Goal: Task Accomplishment & Management: Manage account settings

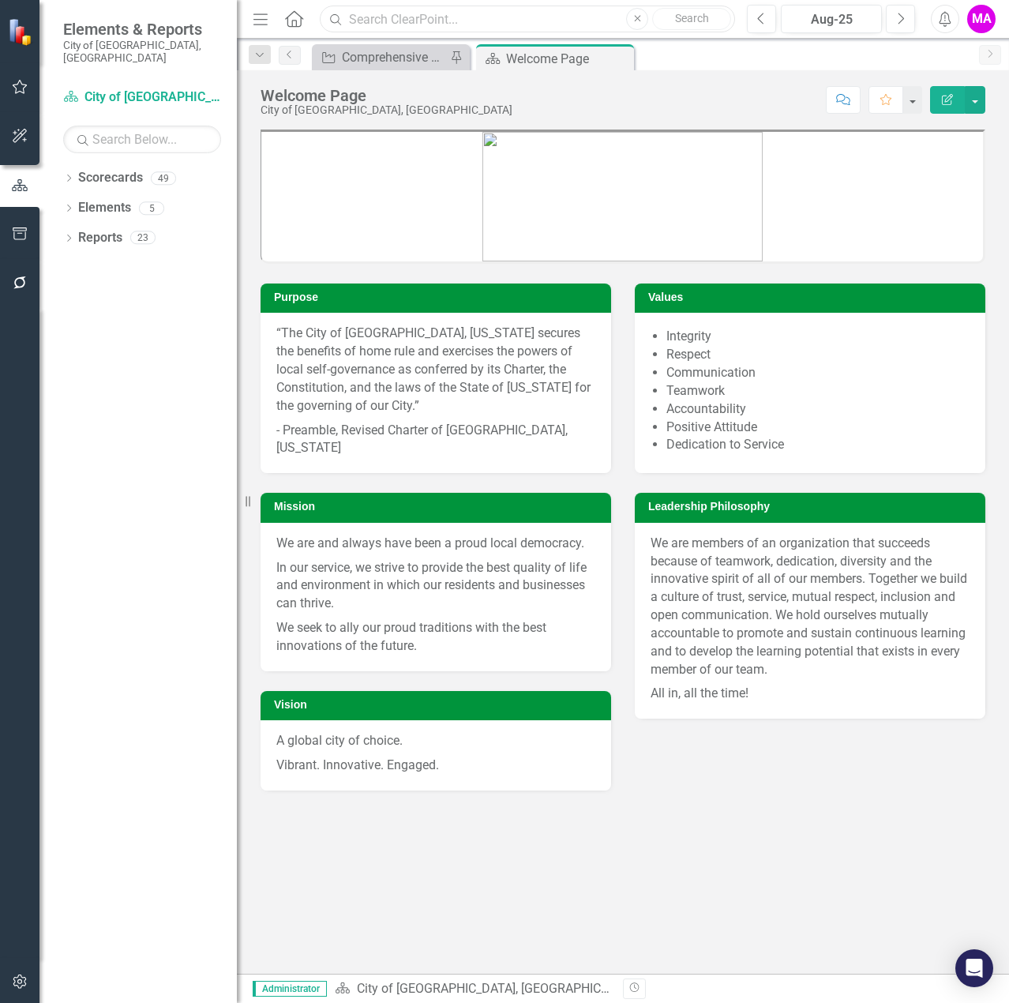
click at [411, 18] on input "text" at bounding box center [527, 20] width 415 height 28
drag, startPoint x: 453, startPoint y: 17, endPoint x: 341, endPoint y: 34, distance: 112.6
click at [341, 34] on div "Menu Home Search [PERSON_NAME] rin Close Search Previous Aug-25 Next Alerts MA …" at bounding box center [623, 19] width 772 height 39
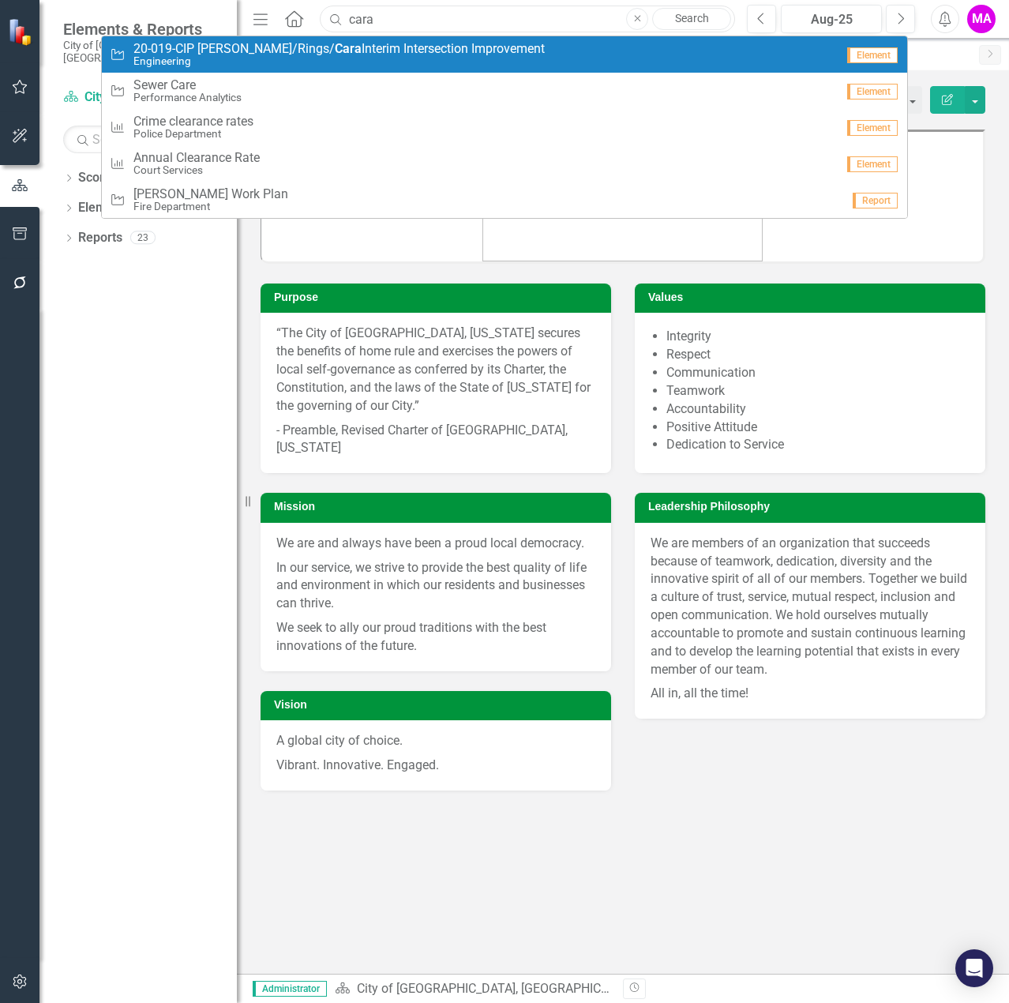
type input "cara"
click at [335, 52] on span "20-019-CIP [PERSON_NAME]/Rings/ Cara Interim Intersection Improvement" at bounding box center [339, 49] width 412 height 14
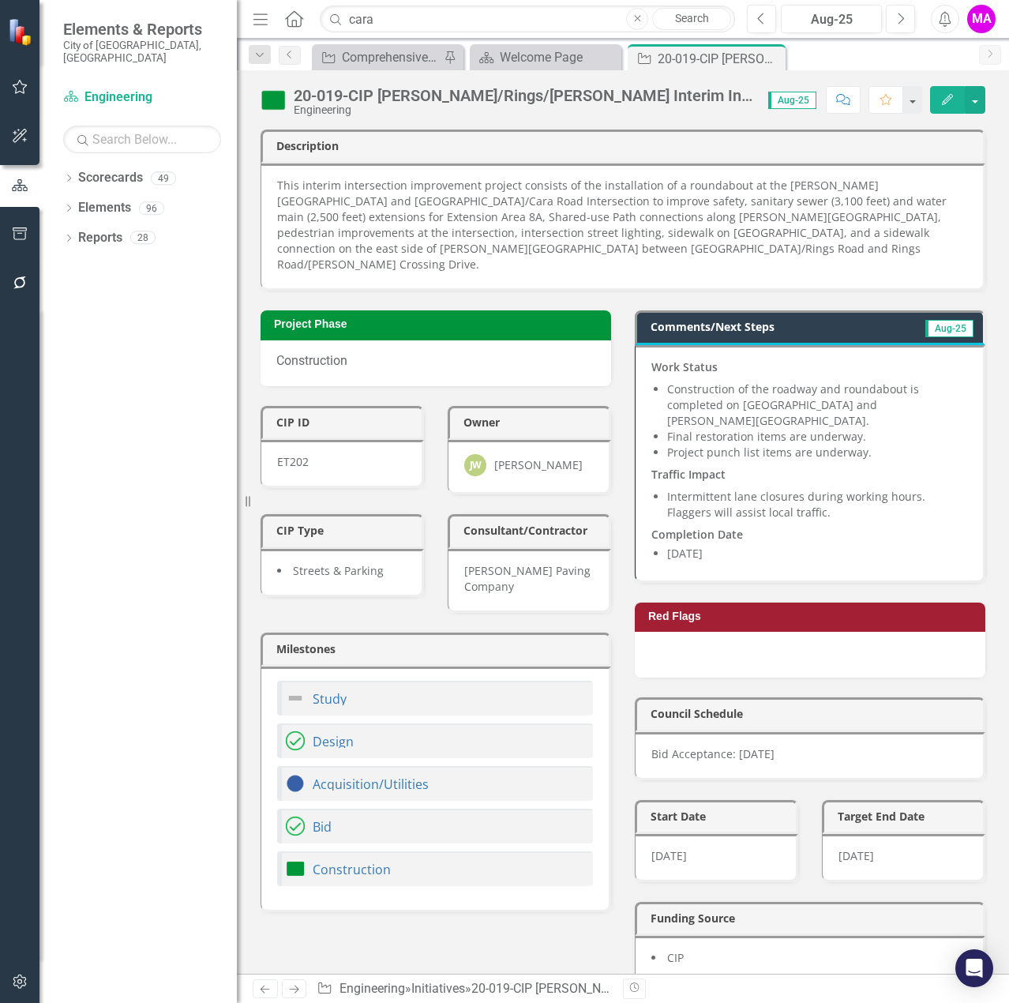
click at [757, 384] on li "Construction of the roadway and roundabout is completed on [GEOGRAPHIC_DATA] an…" at bounding box center [817, 404] width 300 height 47
click at [864, 445] on li "Project punch list items are underway." at bounding box center [817, 453] width 300 height 16
drag, startPoint x: 866, startPoint y: 412, endPoint x: 738, endPoint y: 393, distance: 129.5
click at [738, 393] on ul "Construction of the roadway and roundabout is completed on [GEOGRAPHIC_DATA] an…" at bounding box center [817, 420] width 300 height 79
click at [774, 429] on li "Final restoration items are underway." at bounding box center [817, 437] width 300 height 16
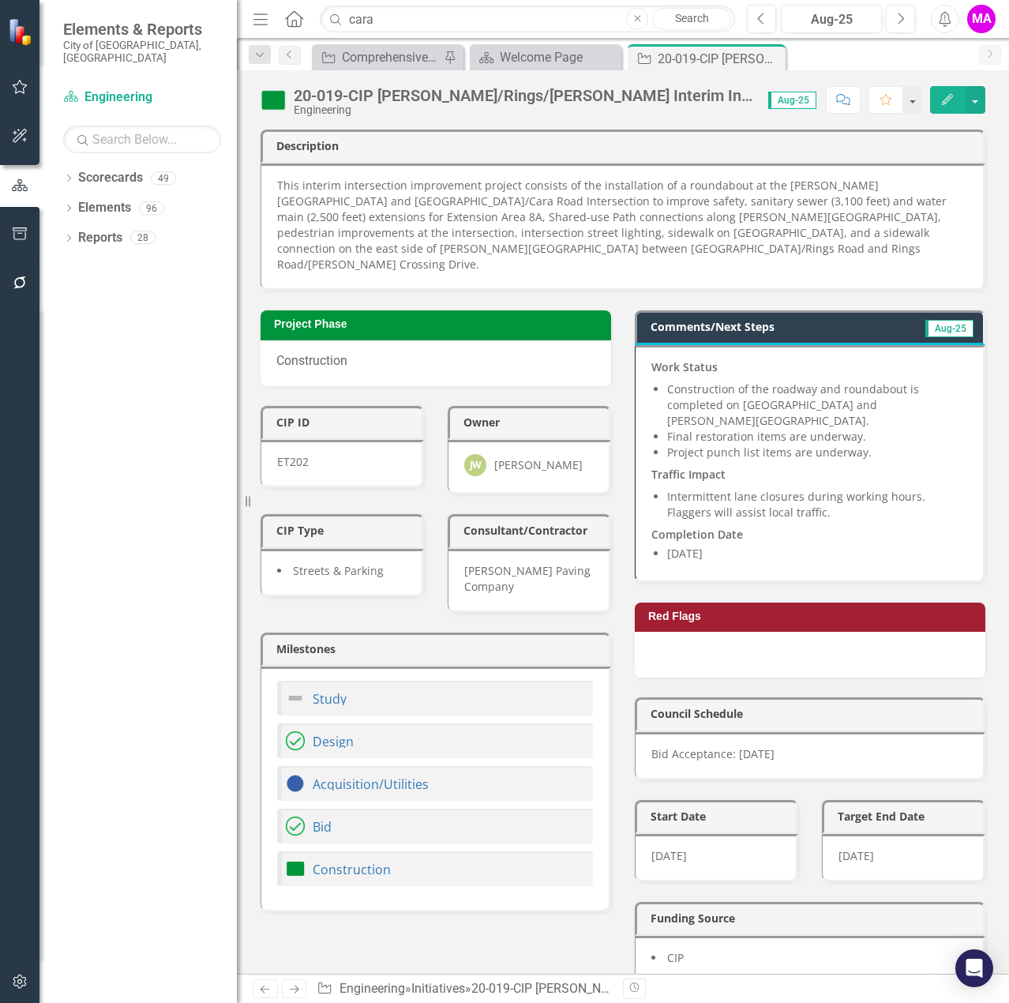
click at [774, 429] on li "Final restoration items are underway." at bounding box center [817, 437] width 300 height 16
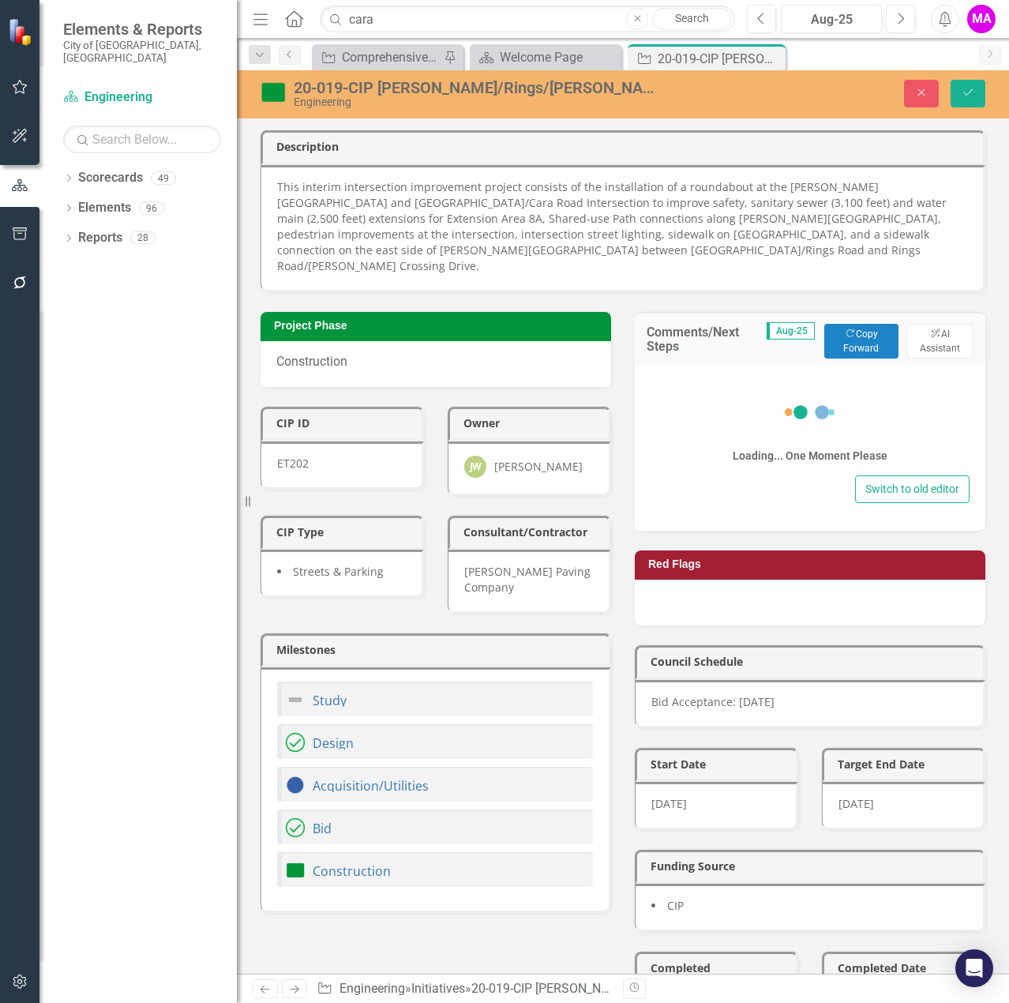
click at [845, 415] on div "Loading... One Moment Please" at bounding box center [810, 426] width 155 height 91
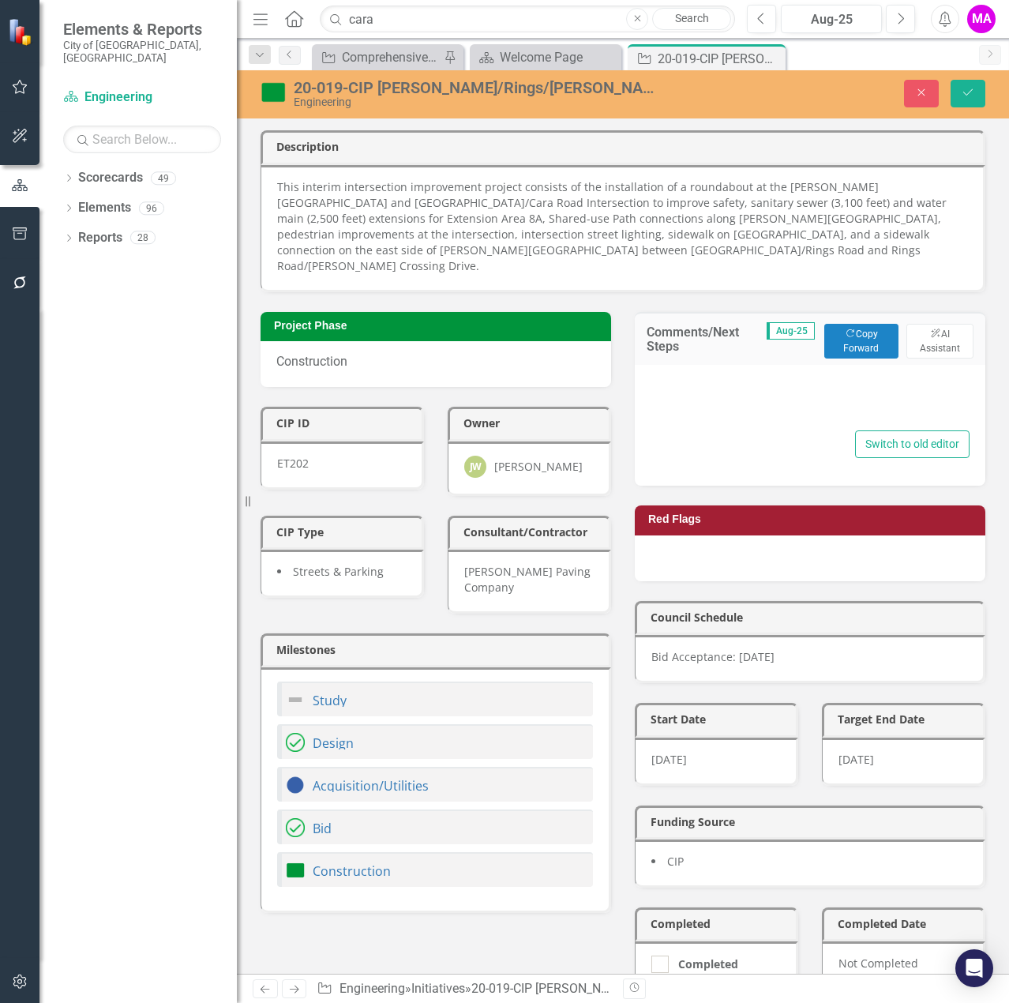
type textarea "<p><strong>Work Status</strong></p> <ul> <li>Construction of the roadway and ro…"
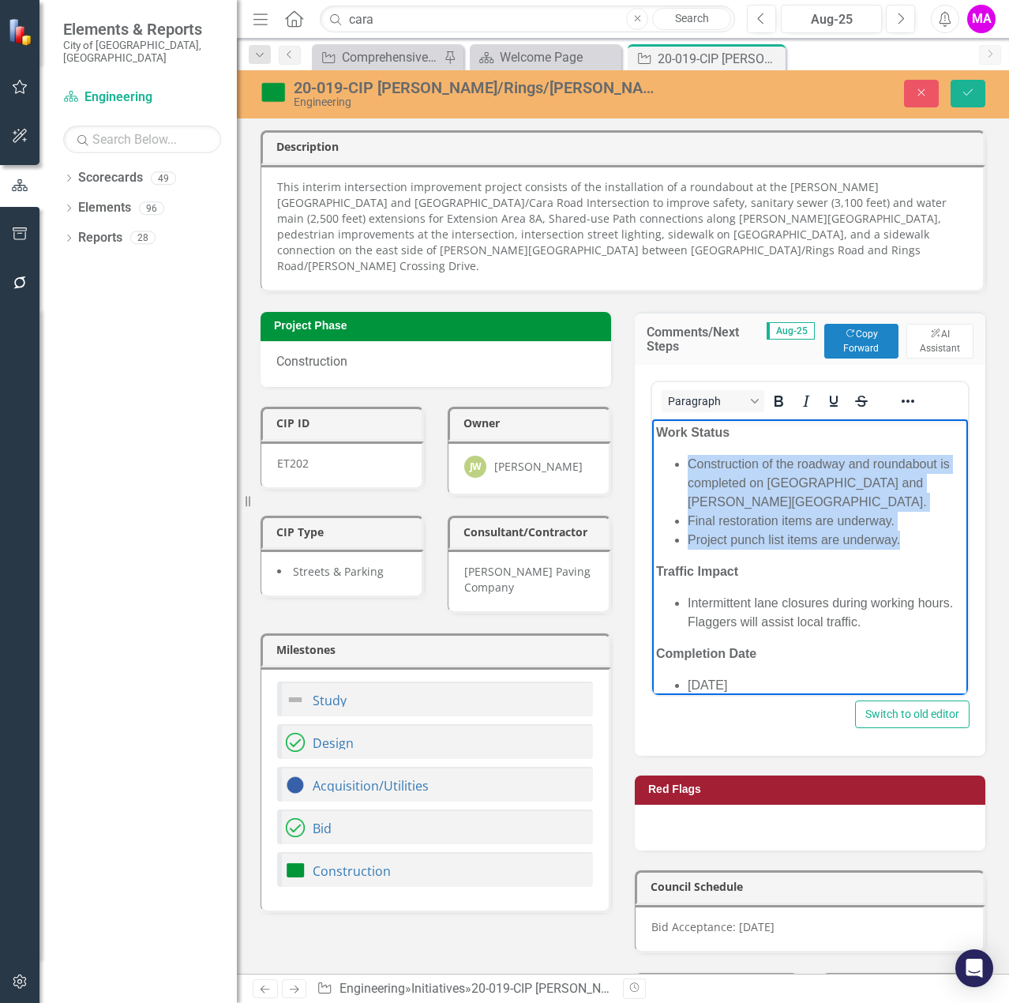
drag, startPoint x: 899, startPoint y: 518, endPoint x: 689, endPoint y: 464, distance: 217.1
click at [689, 464] on ul "Construction of the roadway and roundabout is completed on [GEOGRAPHIC_DATA] an…" at bounding box center [810, 501] width 308 height 95
copy ul "Construction of the roadway and roundabout is completed on [GEOGRAPHIC_DATA] an…"
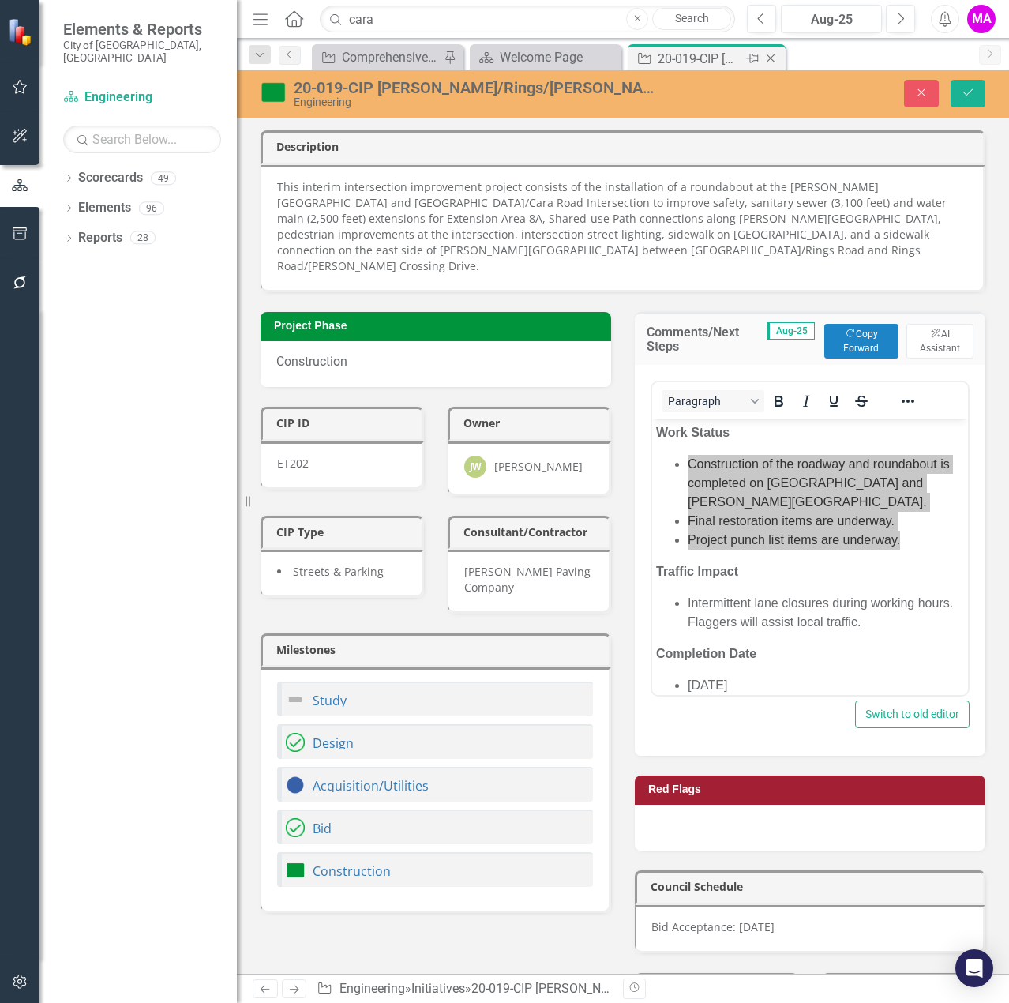
click at [771, 59] on icon "Close" at bounding box center [771, 58] width 16 height 13
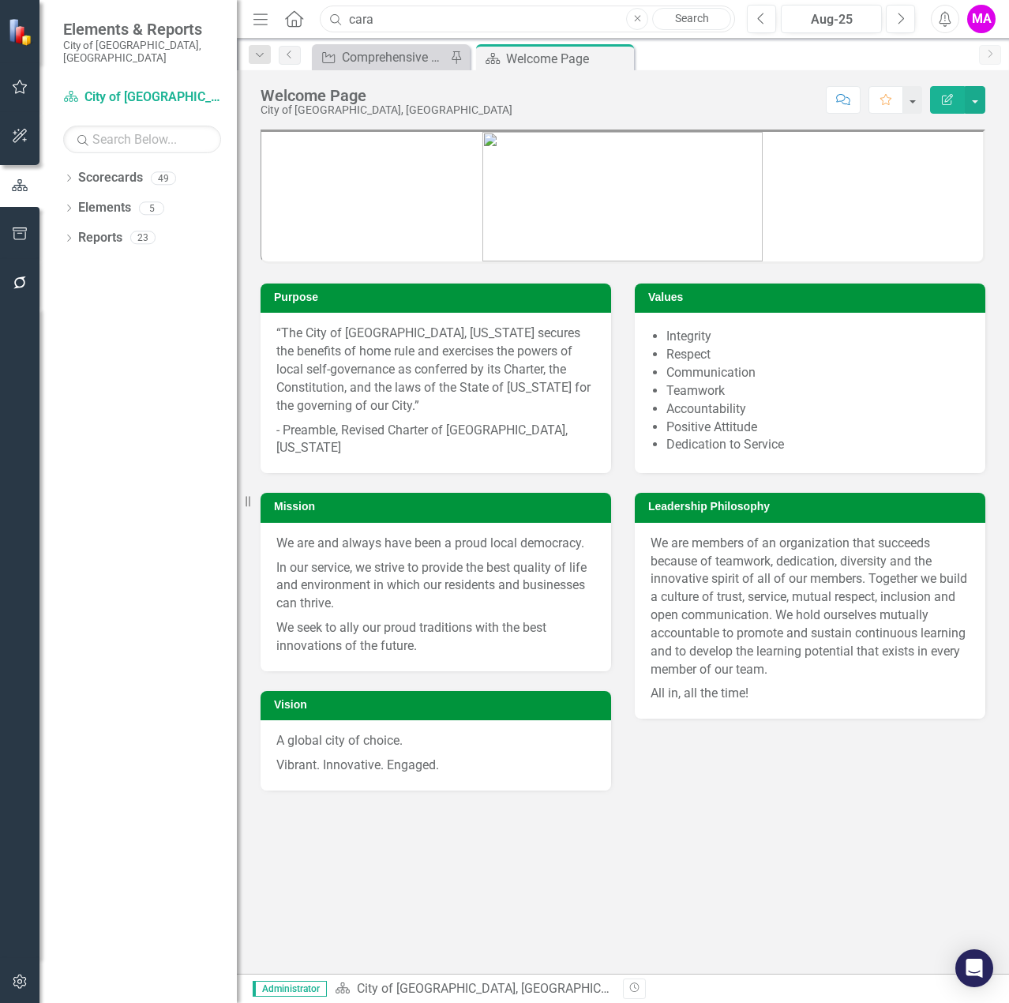
drag, startPoint x: 386, startPoint y: 21, endPoint x: 306, endPoint y: 17, distance: 79.9
click at [306, 17] on div "Menu Home Search cara Close Search" at bounding box center [490, 19] width 483 height 30
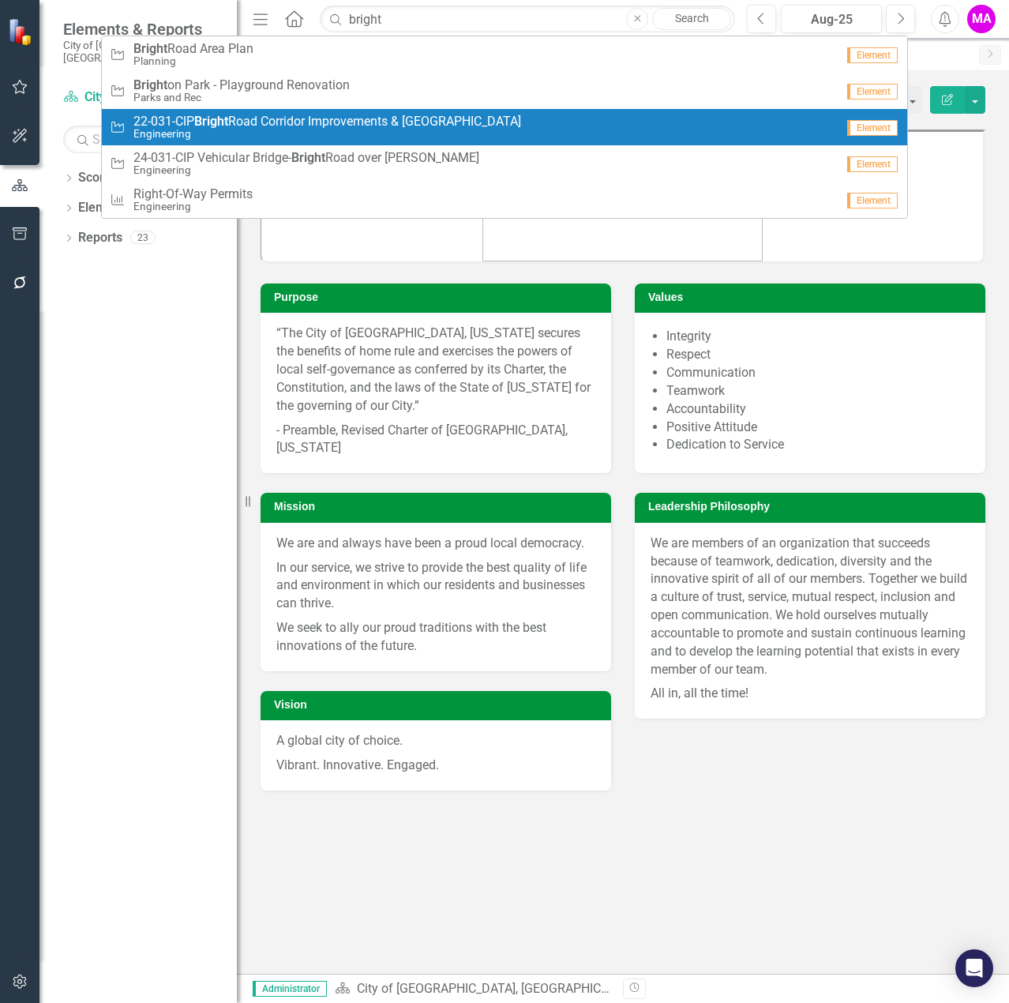
click at [521, 128] on small "Engineering" at bounding box center [327, 134] width 388 height 12
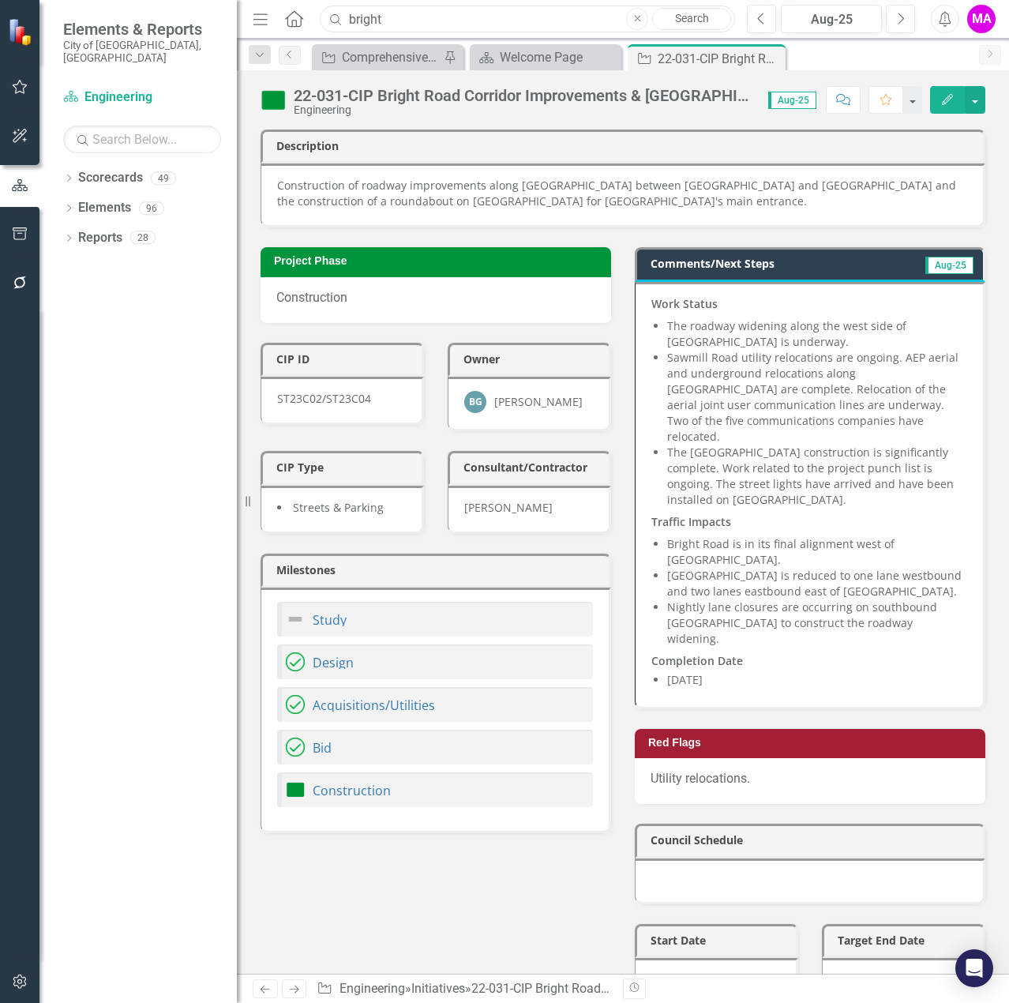
drag, startPoint x: 431, startPoint y: 17, endPoint x: 326, endPoint y: 23, distance: 105.2
click at [335, 17] on div "Search bright Close Search" at bounding box center [523, 20] width 415 height 28
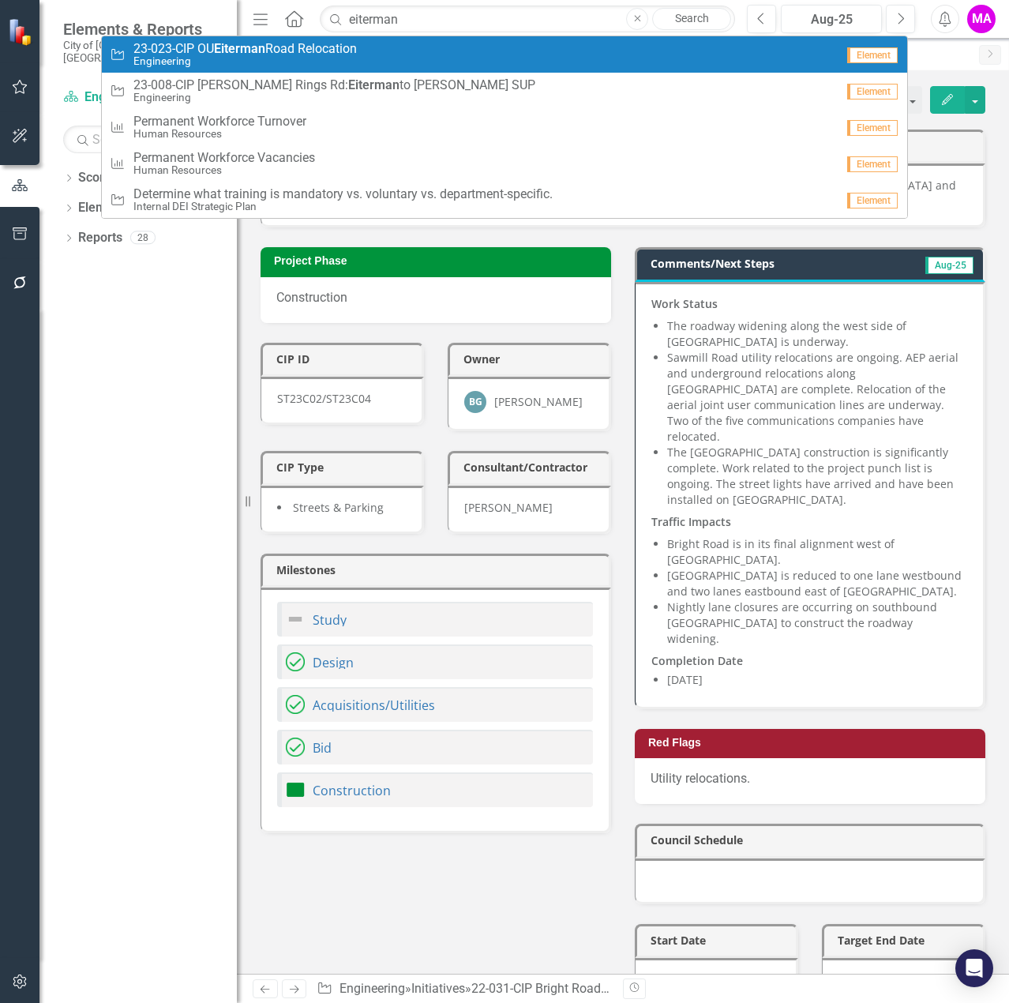
click at [405, 51] on div "Initiative 23-023-CIP OU Eiterman Road Relocation Engineering" at bounding box center [473, 55] width 726 height 26
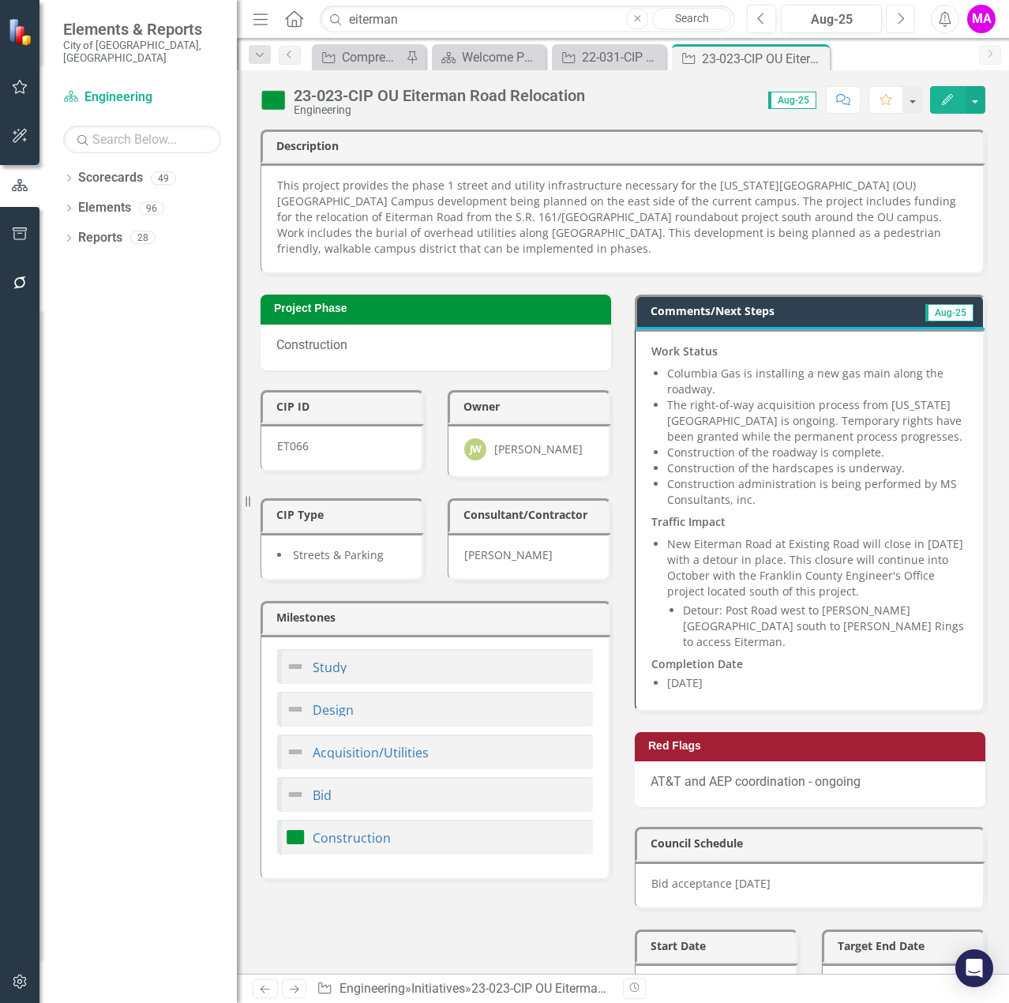
click at [902, 15] on icon "Next" at bounding box center [900, 19] width 9 height 14
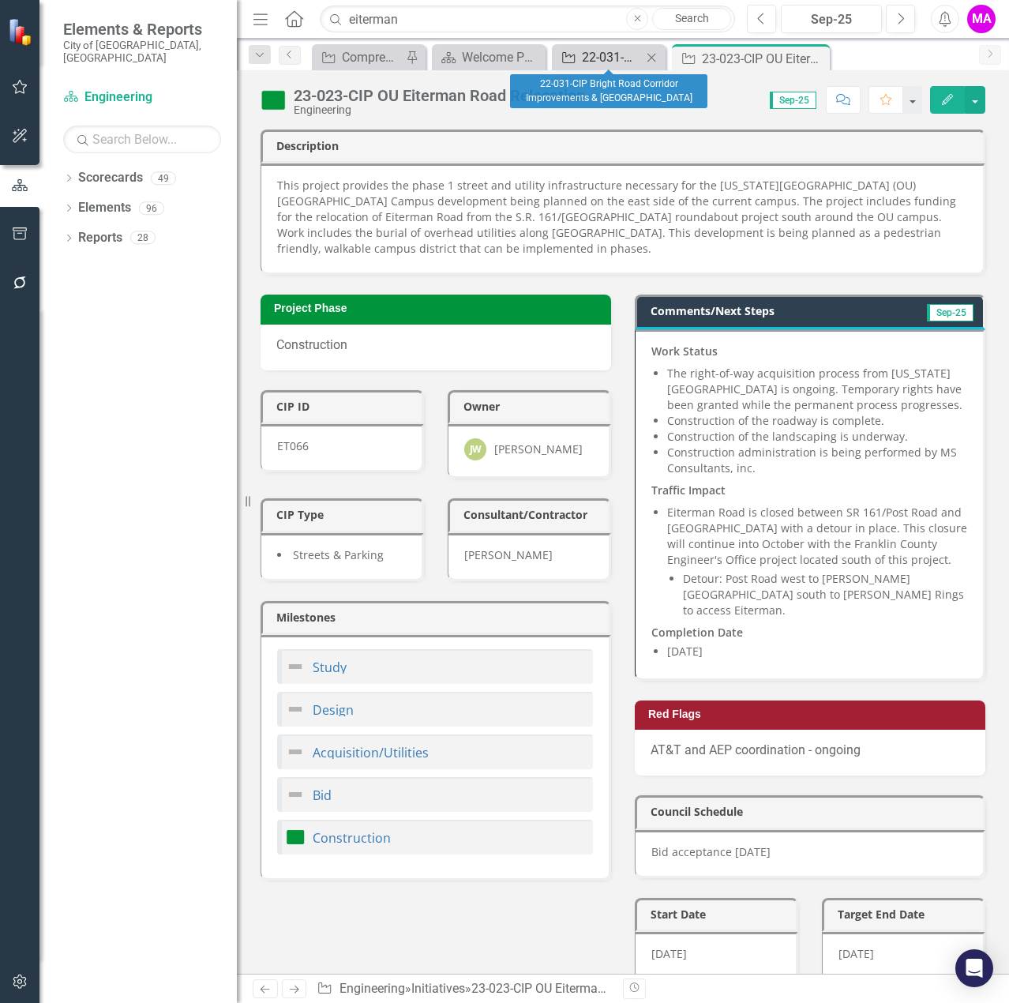
click at [635, 63] on div "22-031-CIP Bright Road Corridor Improvements & [GEOGRAPHIC_DATA]" at bounding box center [612, 57] width 60 height 20
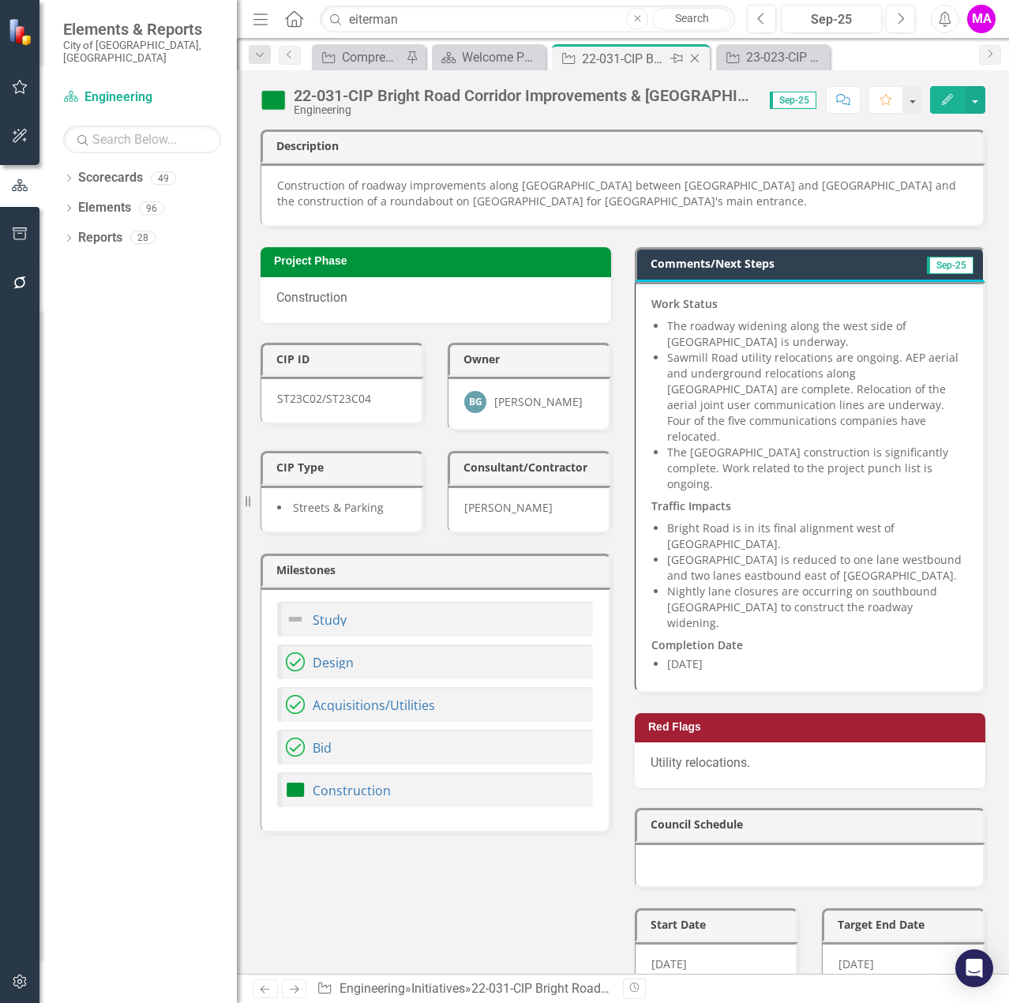
click at [696, 58] on icon at bounding box center [695, 58] width 9 height 9
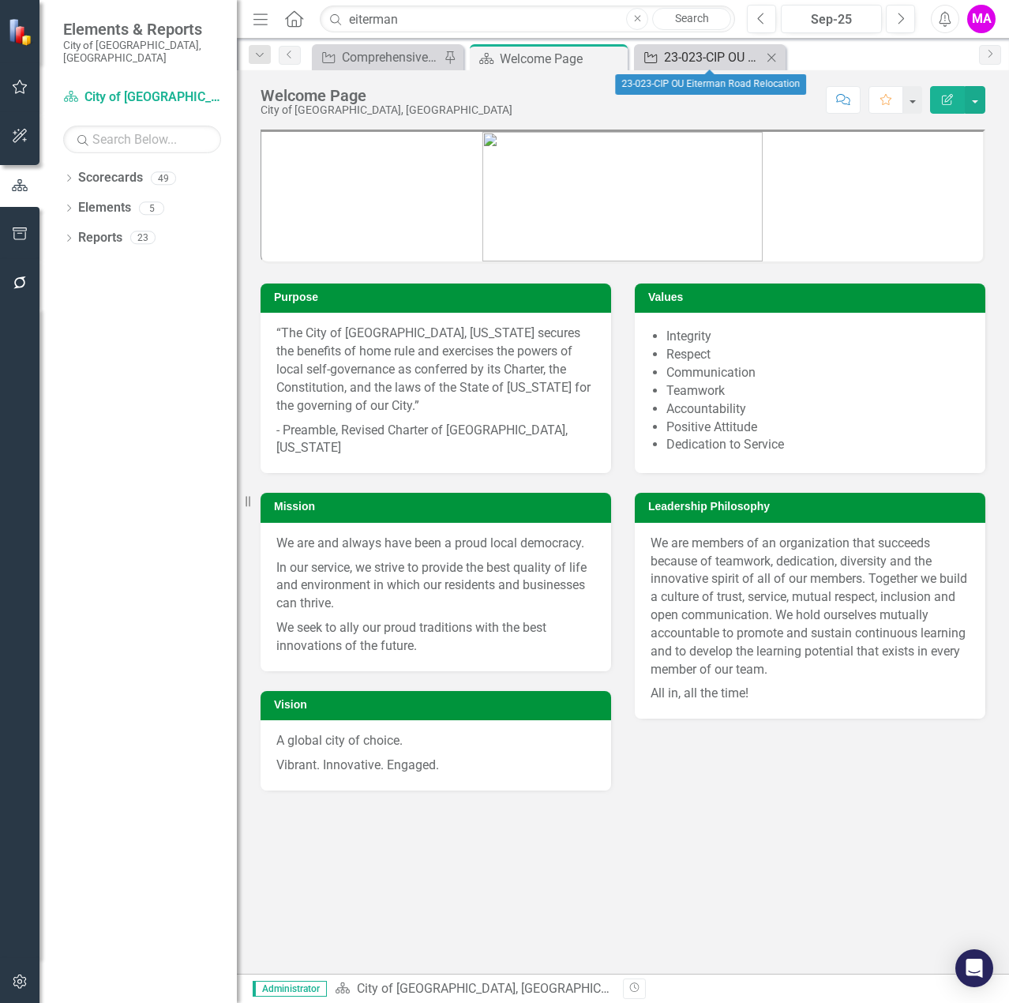
click at [675, 51] on div "23-023-CIP OU Eiterman Road Relocation" at bounding box center [713, 57] width 98 height 20
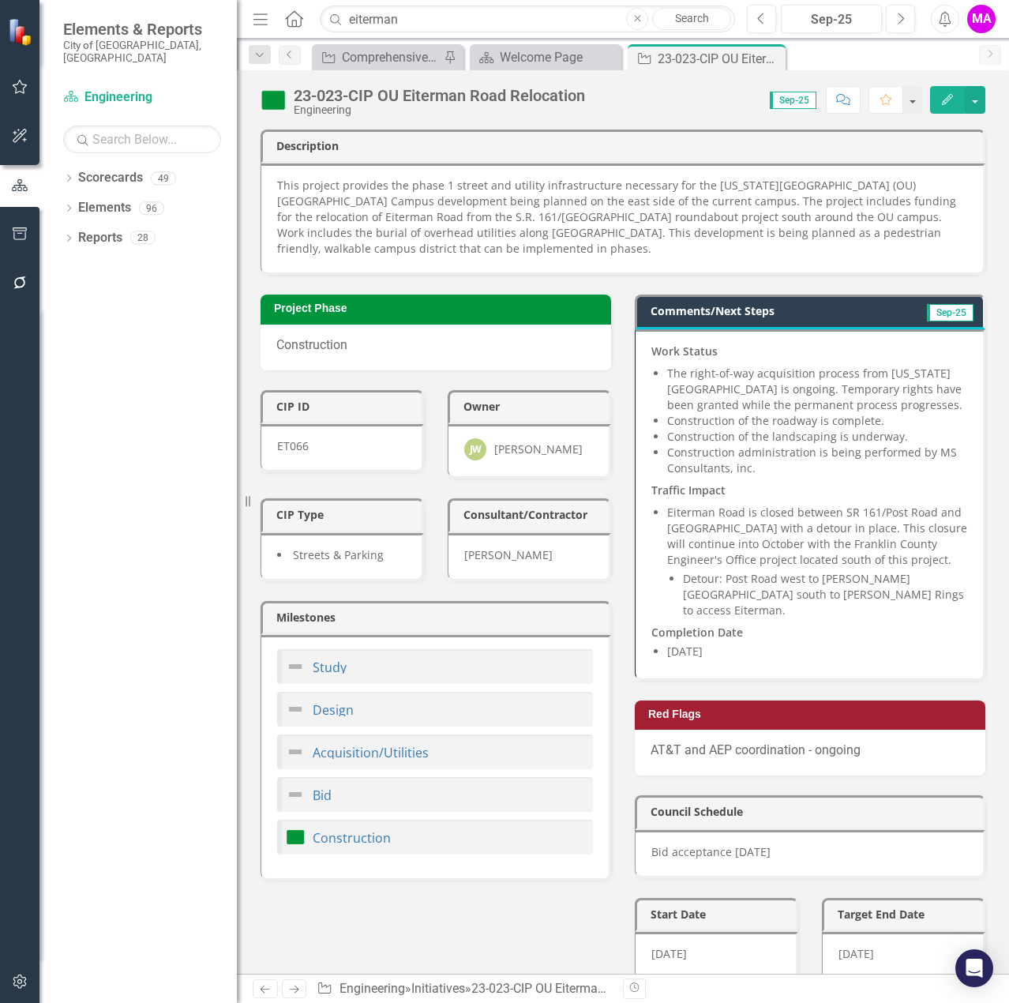
click at [894, 423] on li "Construction of the roadway is complete." at bounding box center [817, 421] width 300 height 16
click at [900, 431] on li "Construction of the landscaping is underway." at bounding box center [817, 437] width 300 height 16
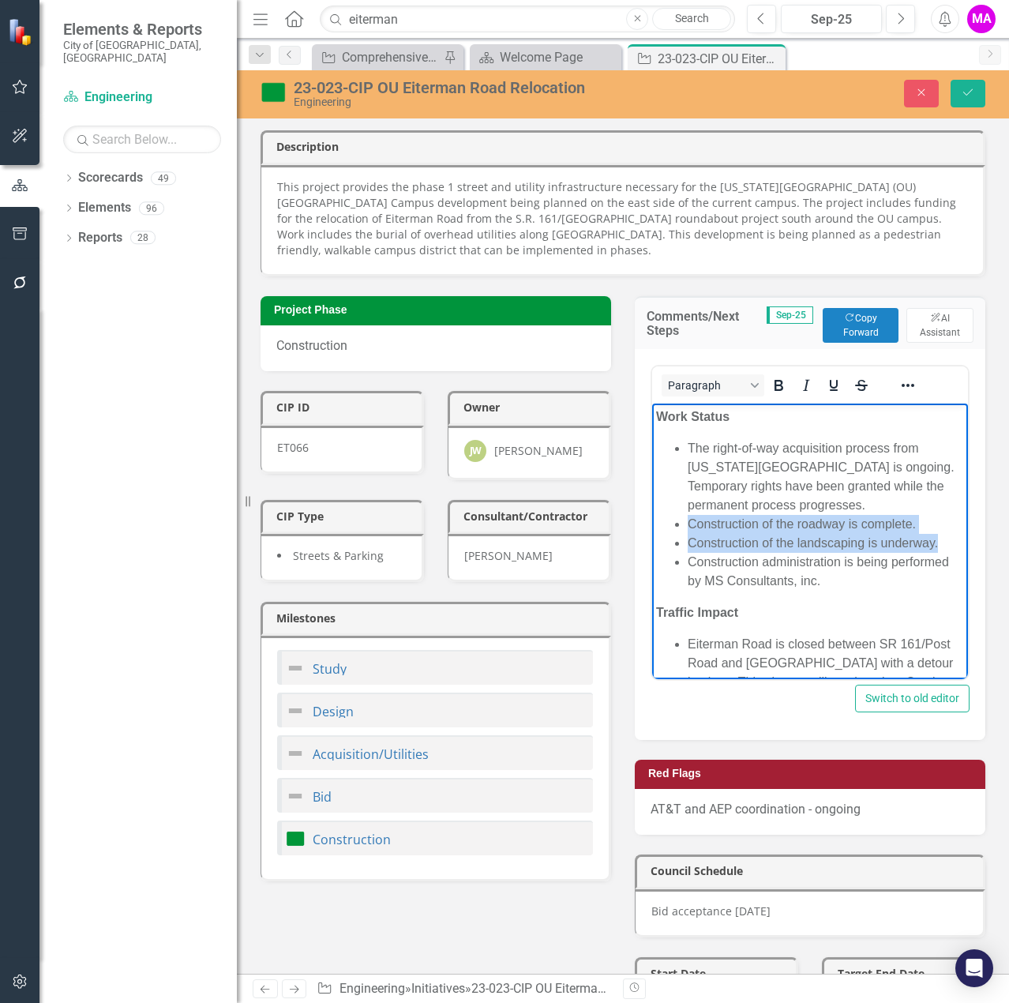
drag, startPoint x: 940, startPoint y: 544, endPoint x: 682, endPoint y: 524, distance: 259.1
click at [682, 524] on ul "The right-of-way acquisition process from [US_STATE][GEOGRAPHIC_DATA] is ongoin…" at bounding box center [810, 514] width 308 height 152
copy ul "Construction of the roadway is complete. Construction of the landscaping is und…"
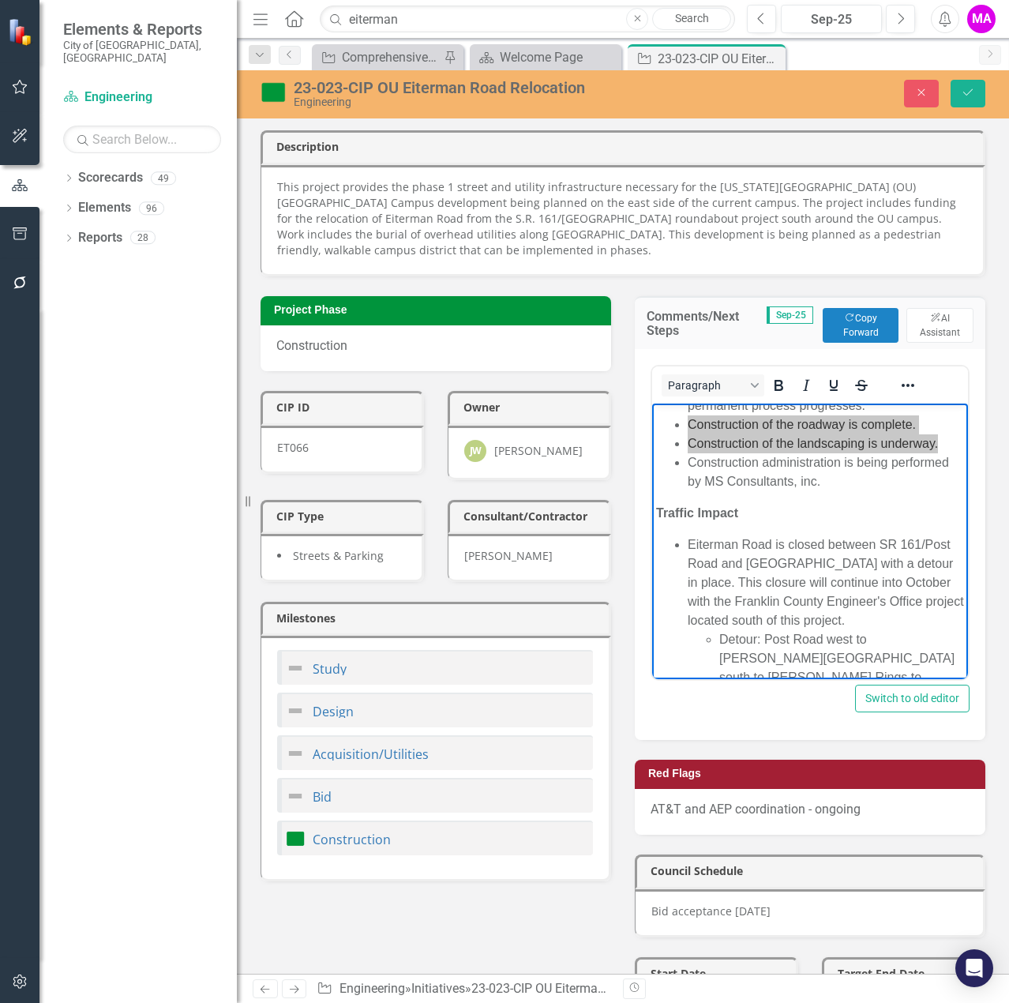
scroll to position [205, 0]
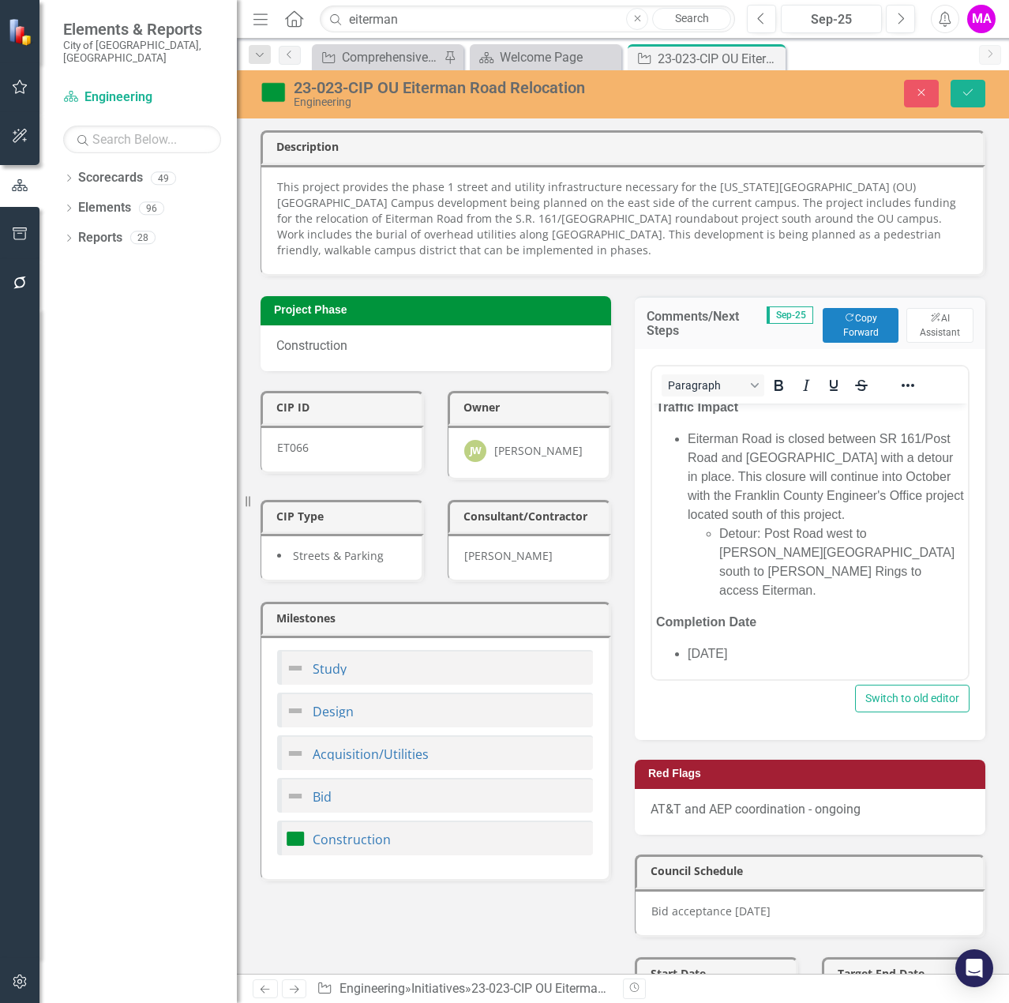
click at [960, 98] on button "Save" at bounding box center [968, 94] width 35 height 28
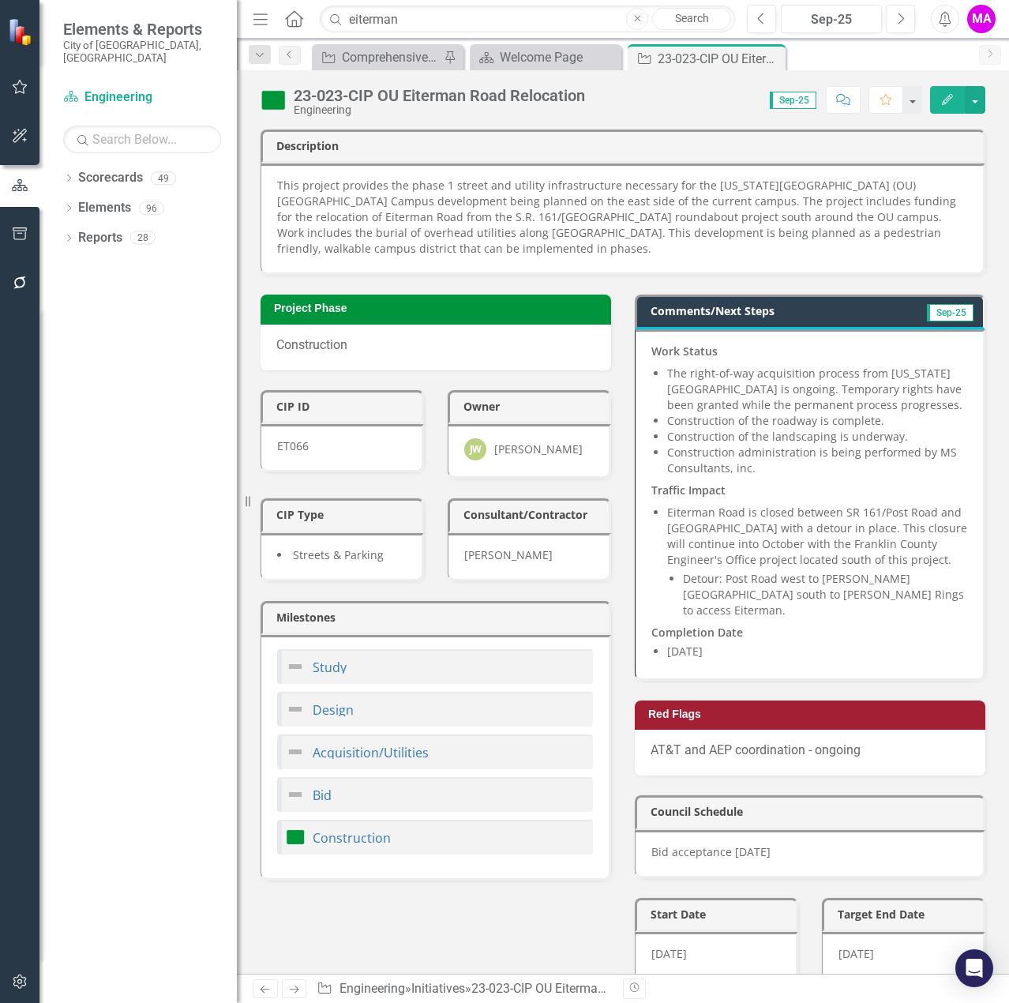
drag, startPoint x: 774, startPoint y: 58, endPoint x: 761, endPoint y: 58, distance: 12.6
click at [0, 0] on icon "Close" at bounding box center [0, 0] width 0 height 0
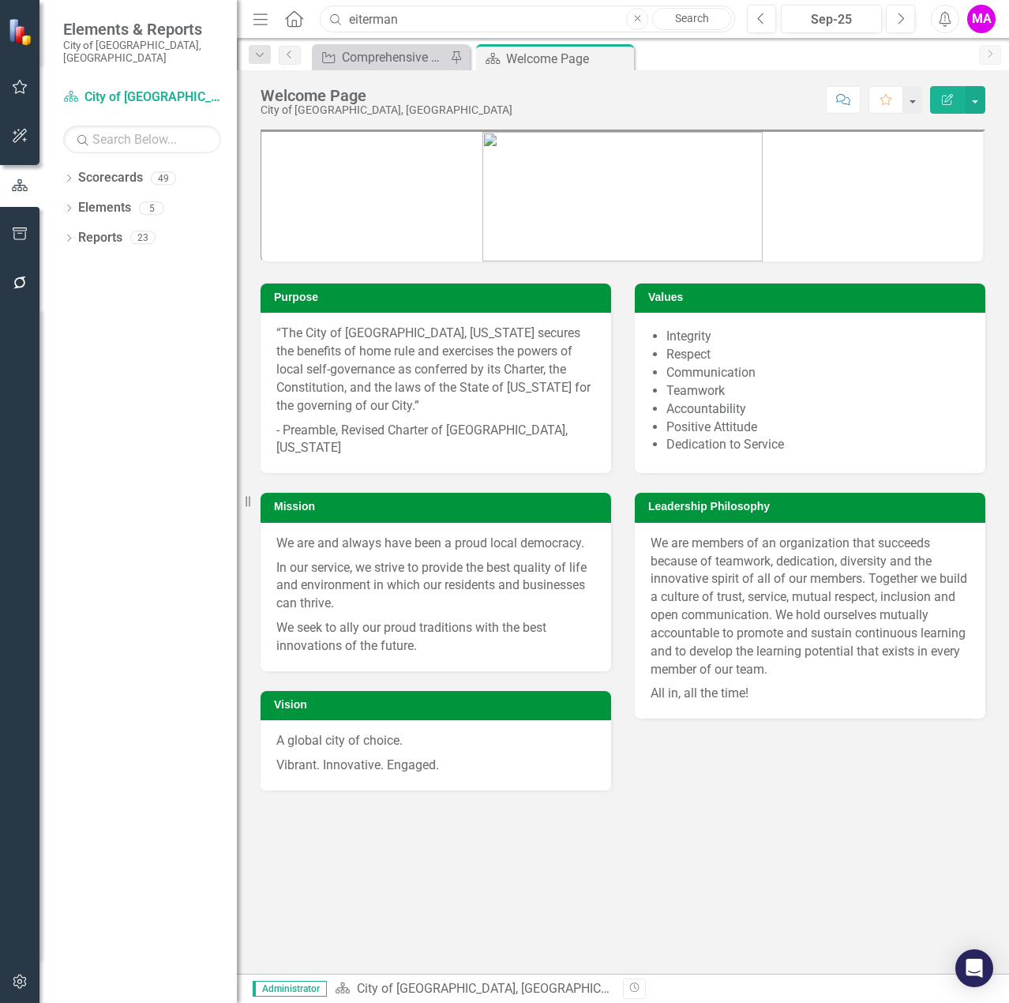
drag, startPoint x: 475, startPoint y: 13, endPoint x: 274, endPoint y: 20, distance: 200.7
click at [275, 20] on div "Menu Home Search eiterman Close Search" at bounding box center [490, 19] width 483 height 30
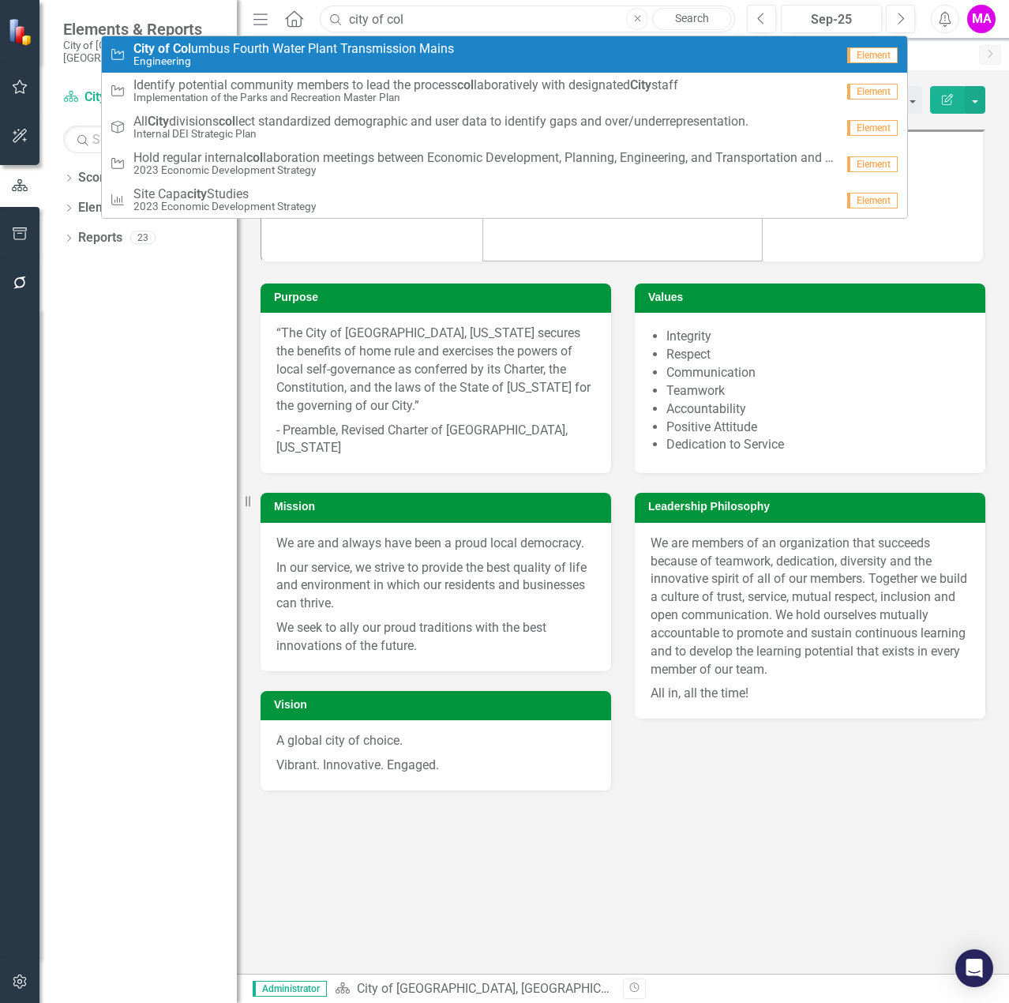
type input "city of col"
click at [412, 53] on span "City of Col umbus Fourth Water Plant Transmission Mains" at bounding box center [293, 49] width 321 height 14
